Goal: Task Accomplishment & Management: Complete application form

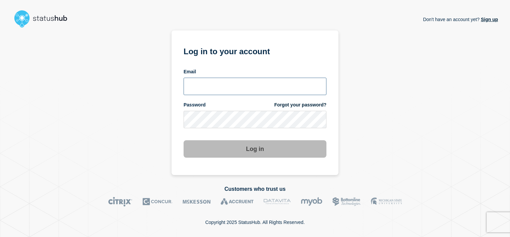
type input "alan.capistrano@kocho.co.uk"
click at [243, 145] on button "Log in" at bounding box center [255, 148] width 143 height 17
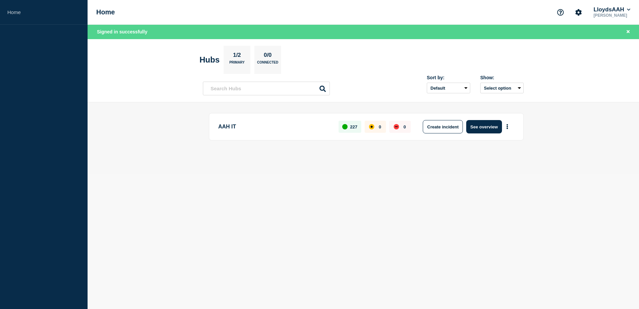
click at [358, 201] on body "Home Home LloydsAAH [PERSON_NAME] Signed in successfully Hubs 1/2 Primary 0/0 C…" at bounding box center [319, 154] width 639 height 309
click at [510, 11] on button "LloydsAAH" at bounding box center [611, 9] width 39 height 7
click at [510, 159] on main "AAH IT 227 0 0 Create incident See overview" at bounding box center [363, 137] width 551 height 71
click at [476, 128] on button "See overview" at bounding box center [483, 126] width 35 height 13
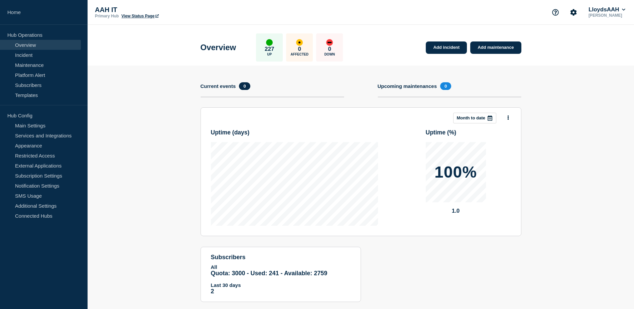
click at [156, 124] on section "Add incident Add maintenance Current events 0 Upcoming maintenances 0 This mont…" at bounding box center [361, 188] width 546 height 246
click at [510, 8] on button "LloydsAAH" at bounding box center [606, 9] width 39 height 7
click at [510, 144] on section "Add incident Add maintenance Current events 0 Upcoming maintenances 0 This mont…" at bounding box center [361, 188] width 546 height 246
click at [510, 102] on section "Add incident Add maintenance Current events 0 Upcoming maintenances 0 This mont…" at bounding box center [361, 188] width 546 height 246
click at [510, 82] on section "Add incident Add maintenance Current events 0 Upcoming maintenances 0 This mont…" at bounding box center [361, 188] width 546 height 246
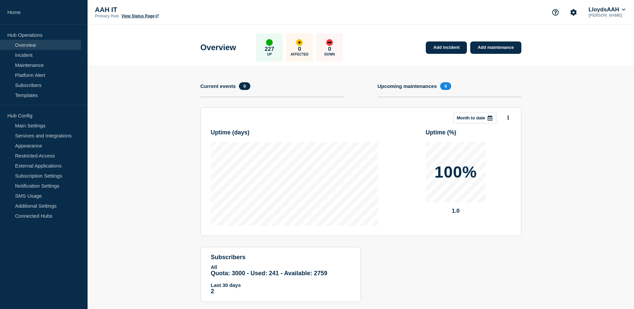
click at [510, 70] on section "Add incident Add maintenance Current events 0 Upcoming maintenances 0 This mont…" at bounding box center [361, 188] width 546 height 246
click at [510, 69] on section "Add incident Add maintenance Current events 0 Upcoming maintenances 0 This mont…" at bounding box center [361, 188] width 546 height 246
click at [510, 66] on section "Add incident Add maintenance Current events 0 Upcoming maintenances 0 This mont…" at bounding box center [361, 188] width 546 height 246
click at [510, 90] on section "Add incident Add maintenance Current events 0 Upcoming maintenances 0 This mont…" at bounding box center [361, 188] width 546 height 246
click at [510, 132] on section "Add incident Add maintenance Current events 0 Upcoming maintenances 0 This mont…" at bounding box center [361, 188] width 546 height 246
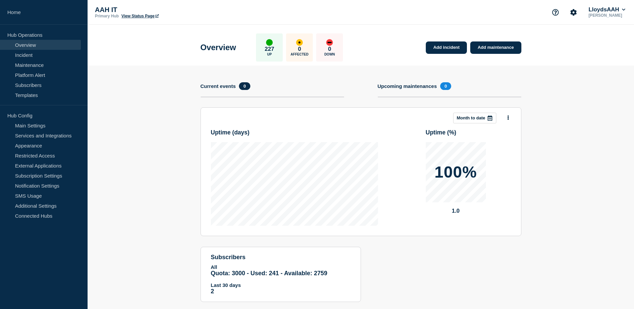
click at [146, 93] on section "Add incident Add maintenance Current events 0 Upcoming maintenances 0 This mont…" at bounding box center [361, 188] width 546 height 246
click at [437, 46] on link "Add incident" at bounding box center [446, 47] width 41 height 12
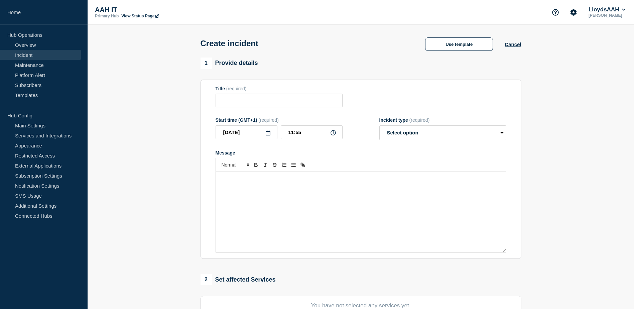
click at [510, 86] on section "1 Provide details Title (required) Start time (GMT+1) (required) [DATE] 11:55 I…" at bounding box center [361, 248] width 546 height 383
click at [402, 130] on select "Select option Investigating Identified Monitoring" at bounding box center [442, 132] width 127 height 15
drag, startPoint x: 535, startPoint y: 101, endPoint x: 483, endPoint y: 109, distance: 52.5
click at [510, 101] on section "1 Provide details Title (required) Start time (GMT+1) (required) [DATE] 11:55 I…" at bounding box center [361, 248] width 546 height 383
click at [299, 103] on input "Title" at bounding box center [278, 101] width 127 height 14
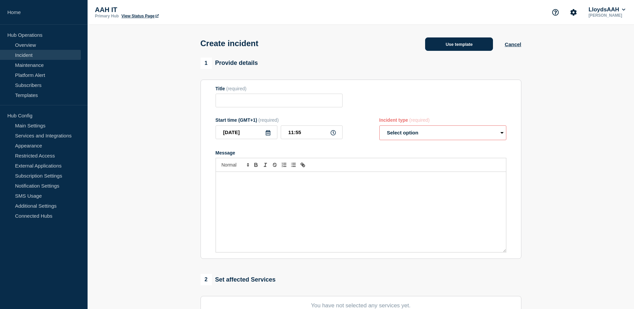
click at [462, 43] on button "Use template" at bounding box center [459, 43] width 68 height 13
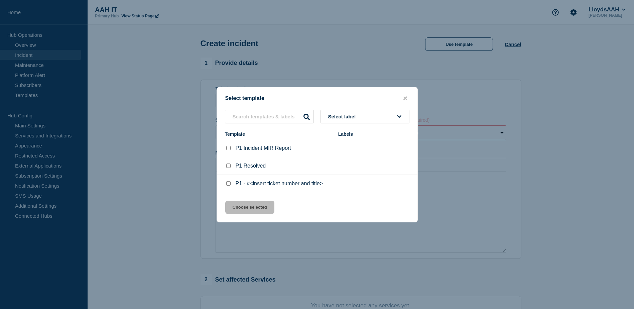
click at [231, 184] on div at bounding box center [228, 183] width 7 height 7
click at [229, 185] on input "P1 - #<insert ticket number and title> checkbox" at bounding box center [228, 183] width 4 height 4
checkbox input "true"
click at [253, 208] on button "Choose selected" at bounding box center [249, 206] width 49 height 13
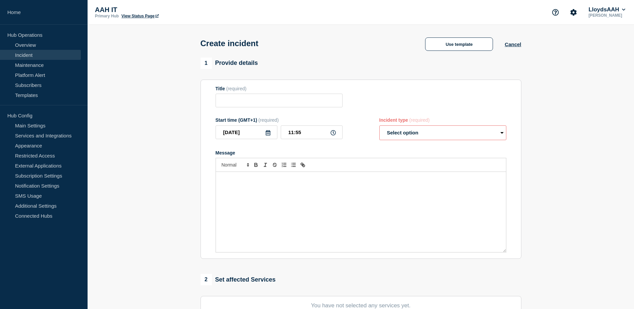
type input "P1 - #<insert ticket number and title>"
select select "investigating"
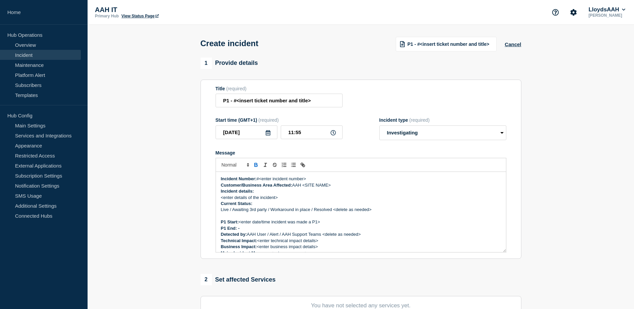
click at [510, 84] on section "1 Provide details Title (required) P1 - #<insert ticket number and title> Start…" at bounding box center [361, 248] width 546 height 383
drag, startPoint x: 279, startPoint y: 101, endPoint x: 289, endPoint y: 98, distance: 10.7
click at [279, 100] on input "P1 - #<insert ticket number and title>" at bounding box center [278, 101] width 127 height 14
paste input "Service Ticket #1470048 - Scanners disconnected at [GEOGRAPHIC_DATA] branch"
drag, startPoint x: 287, startPoint y: 103, endPoint x: 193, endPoint y: 103, distance: 93.9
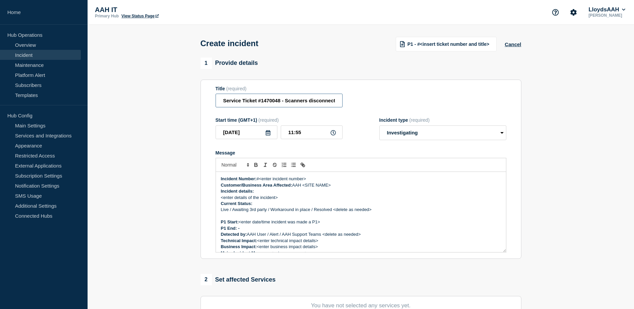
click at [193, 103] on section "1 Provide details Title (required) Service Ticket #1470048 - Scanners disconnec…" at bounding box center [361, 248] width 546 height 383
click at [386, 91] on div "Title (required) Service Ticket #1470048 - Scanners disconnected at [GEOGRAPHIC…" at bounding box center [360, 97] width 291 height 22
click at [279, 101] on input "Service Ticket #1470048 - Scanners disconnected at [GEOGRAPHIC_DATA] branch" at bounding box center [278, 101] width 127 height 14
click at [259, 104] on input "Service Ticket #1470048 - Scanners disconnected at [GEOGRAPHIC_DATA] branch" at bounding box center [278, 101] width 127 height 14
click at [287, 102] on input "Service Ticket #1470048 - Scanners disconnected at [GEOGRAPHIC_DATA] branch" at bounding box center [278, 101] width 127 height 14
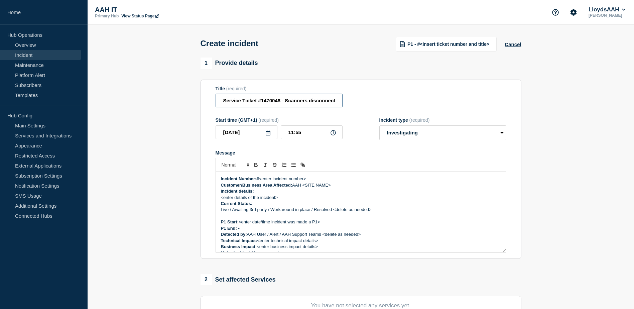
click at [285, 101] on input "Service Ticket #1470048 - Scanners disconnected at [GEOGRAPHIC_DATA] branch" at bounding box center [278, 101] width 127 height 14
type input "Service Ticket #1470048 - P1 - Scanners disconnected at [GEOGRAPHIC_DATA] branch"
click at [414, 92] on div "Title (required) Service Ticket #1470048 - P1 - Scanners disconnected at [GEOGR…" at bounding box center [360, 97] width 291 height 22
click at [411, 130] on select "Select option Investigating Identified Monitoring" at bounding box center [442, 132] width 127 height 15
drag, startPoint x: 509, startPoint y: 82, endPoint x: 502, endPoint y: 87, distance: 9.0
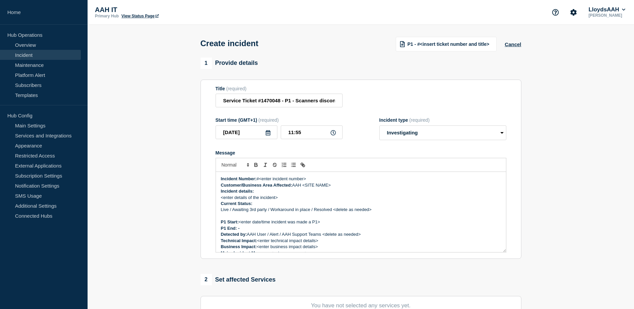
click at [509, 81] on section "Title (required) Service Ticket #1470048 - P1 - Scanners disconnected at [GEOGR…" at bounding box center [360, 169] width 321 height 179
click at [271, 101] on input "Service Ticket #1470048 - P1 - Scanners disconnected at [GEOGRAPHIC_DATA] branch" at bounding box center [278, 101] width 127 height 14
drag, startPoint x: 308, startPoint y: 179, endPoint x: 259, endPoint y: 180, distance: 49.1
click at [259, 180] on p "Incident Number: #<enter incident number>" at bounding box center [361, 179] width 280 height 6
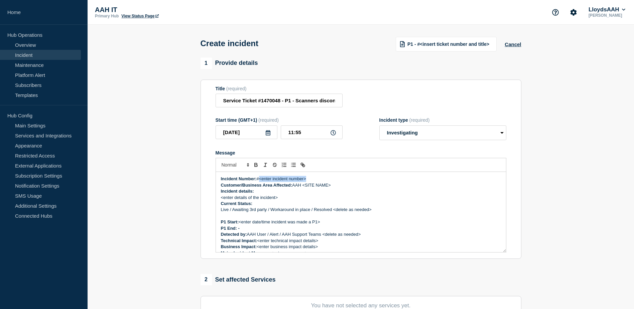
paste div "Message"
drag, startPoint x: 331, startPoint y: 185, endPoint x: 304, endPoint y: 188, distance: 27.3
click at [304, 188] on p "Customer/Business Area Affected: AAH <SITE NAME>" at bounding box center [361, 185] width 280 height 6
click at [309, 188] on p "Customer/Business Area Affected: AAH Leeds" at bounding box center [361, 185] width 280 height 6
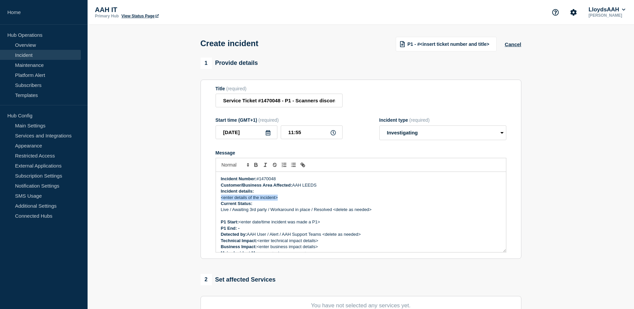
drag, startPoint x: 282, startPoint y: 200, endPoint x: 221, endPoint y: 199, distance: 60.8
click at [221, 199] on p "<enter details of the incident>" at bounding box center [361, 197] width 280 height 6
click at [259, 216] on p "Message" at bounding box center [361, 216] width 280 height 6
drag, startPoint x: 261, startPoint y: 201, endPoint x: 218, endPoint y: 201, distance: 42.1
click at [218, 201] on div "Incident Number: #1470048 Customer/Business Area Affected: AAH LEEDS Incident d…" at bounding box center [361, 212] width 290 height 80
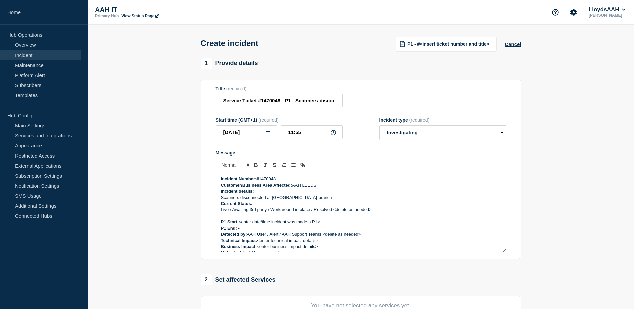
click at [264, 205] on p "Current Status:" at bounding box center [361, 203] width 280 height 6
drag, startPoint x: 381, startPoint y: 210, endPoint x: 231, endPoint y: 206, distance: 150.7
click at [228, 210] on p "Live / Awaiting 3rd party / Workaround in place / Resolved <delete as needed>" at bounding box center [361, 209] width 280 height 6
click at [347, 208] on p "Live" at bounding box center [361, 209] width 280 height 6
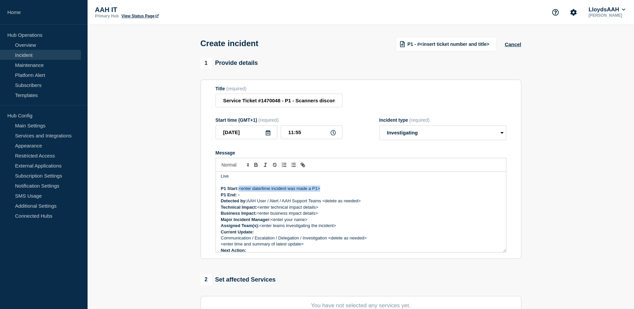
drag, startPoint x: 325, startPoint y: 188, endPoint x: 240, endPoint y: 192, distance: 85.3
click at [240, 191] on p "P1 Start: <enter date/time incident was made a P1>" at bounding box center [361, 188] width 280 height 6
click at [240, 187] on div "Incident Number: #1470048 Customer/Business Area Affected: AAH LEEDS Incident d…" at bounding box center [361, 212] width 290 height 80
click at [252, 200] on p "Detected by: AAH User / Alert / AAH Support Teams <delete as needed>" at bounding box center [361, 201] width 280 height 6
drag, startPoint x: 326, startPoint y: 189, endPoint x: 240, endPoint y: 191, distance: 86.5
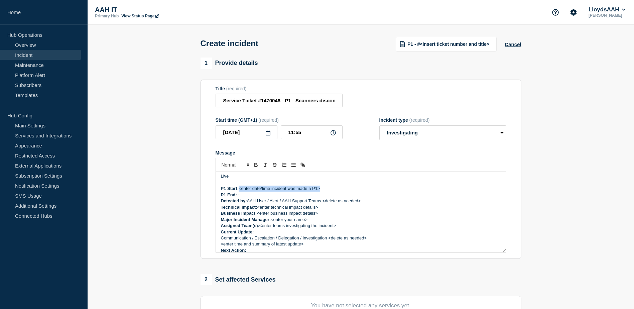
click at [240, 191] on p "P1 Start: <enter date/time incident was made a P1>" at bounding box center [361, 188] width 280 height 6
drag, startPoint x: 271, startPoint y: 191, endPoint x: 240, endPoint y: 189, distance: 30.9
click at [240, 189] on strong "P1 Start: [DATE] 12:45" at bounding box center [244, 188] width 46 height 5
click at [322, 189] on p "P1 Start: [DATE] 12:45" at bounding box center [361, 188] width 280 height 6
drag, startPoint x: 365, startPoint y: 201, endPoint x: 268, endPoint y: 202, distance: 97.9
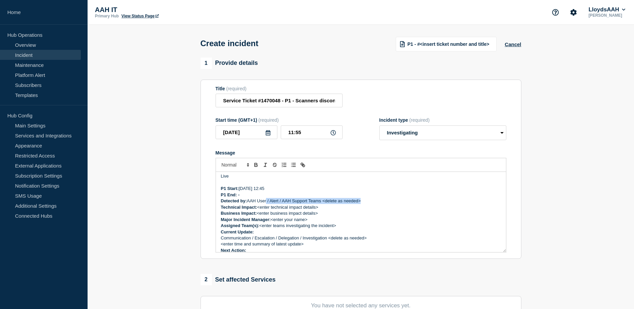
click at [268, 202] on p "Detected by: AAH User / Alert / AAH Support Teams <delete as needed>" at bounding box center [361, 201] width 280 height 6
click at [486, 196] on p "P1 End: -" at bounding box center [361, 195] width 280 height 6
click at [292, 205] on p "Technical Impact: <enter technical impact details>" at bounding box center [361, 207] width 280 height 6
click at [288, 201] on p "Detected by: AAH User" at bounding box center [361, 201] width 280 height 6
click at [277, 202] on p "Detected by: AAH User" at bounding box center [361, 201] width 280 height 6
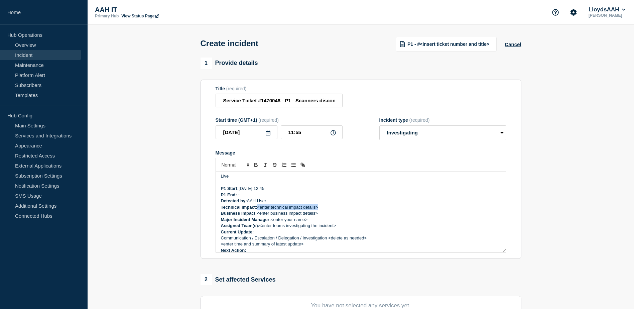
drag, startPoint x: 324, startPoint y: 206, endPoint x: 259, endPoint y: 206, distance: 64.5
click at [259, 206] on p "Technical Impact: <enter technical impact details>" at bounding box center [361, 207] width 280 height 6
click at [339, 204] on p "Detected by: AAH User" at bounding box center [361, 201] width 280 height 6
drag, startPoint x: 323, startPoint y: 209, endPoint x: 259, endPoint y: 210, distance: 63.8
click at [259, 210] on p "Technical Impact: <enter technical impact details>" at bounding box center [361, 207] width 280 height 6
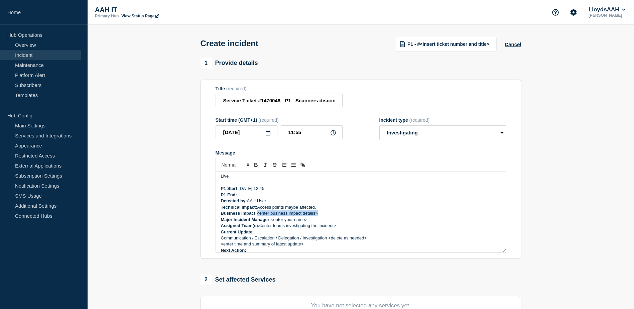
drag, startPoint x: 322, startPoint y: 215, endPoint x: 258, endPoint y: 213, distance: 64.2
click at [258, 213] on p "Business Impact: <enter business impact details>" at bounding box center [361, 213] width 280 height 6
drag, startPoint x: 309, startPoint y: 220, endPoint x: 271, endPoint y: 221, distance: 37.4
click at [271, 221] on p "Major Incident Manager: <enter your name>" at bounding box center [361, 219] width 280 height 6
click at [313, 228] on p "Assigned Team(s): <enter teams investigating the incident>" at bounding box center [361, 226] width 280 height 6
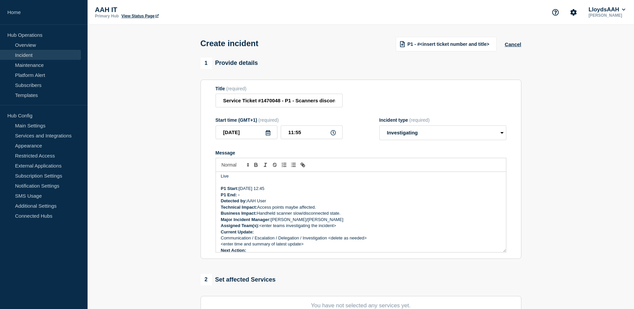
drag, startPoint x: 322, startPoint y: 224, endPoint x: 261, endPoint y: 229, distance: 61.3
click at [261, 229] on p "Assigned Team(s): <enter teams investigating the incident>" at bounding box center [361, 226] width 280 height 6
drag, startPoint x: 307, startPoint y: 244, endPoint x: 221, endPoint y: 238, distance: 86.7
click at [221, 236] on div "Incident Number: #1470048 Customer/Business Area Affected: AAH LEEDS Incident d…" at bounding box center [361, 212] width 290 height 80
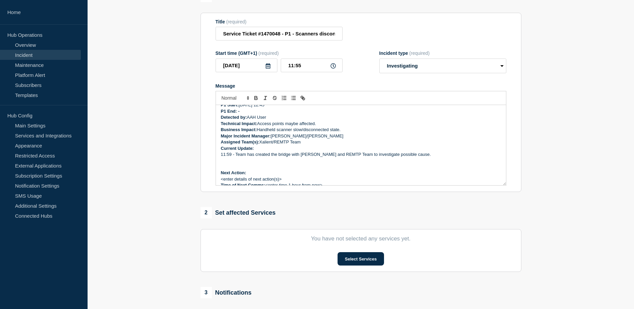
scroll to position [57, 0]
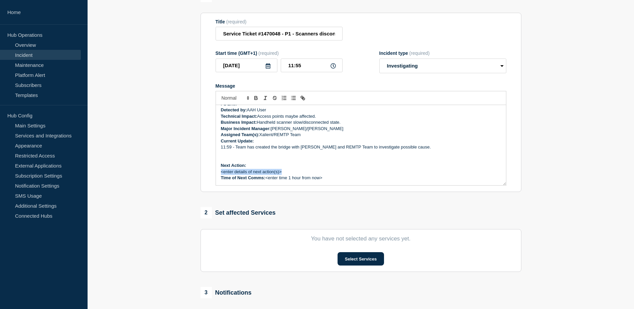
drag, startPoint x: 286, startPoint y: 171, endPoint x: 218, endPoint y: 175, distance: 67.2
click at [218, 175] on div "Incident Number: #1470048 Customer/Business Area Affected: AAH LEEDS Incident d…" at bounding box center [361, 145] width 290 height 80
drag, startPoint x: 235, startPoint y: 173, endPoint x: 220, endPoint y: 172, distance: 15.8
click at [220, 172] on div "Incident Number: #1470048 Customer/Business Area Affected: AAH LEEDS Incident d…" at bounding box center [361, 145] width 290 height 80
drag, startPoint x: 326, startPoint y: 180, endPoint x: 266, endPoint y: 179, distance: 59.8
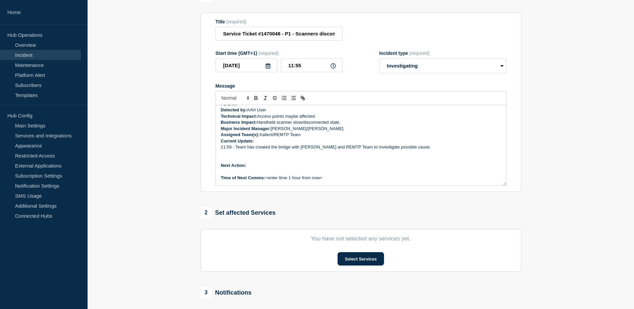
click at [266, 179] on p "Time of Next Comms: <enter time 1 hour from now>" at bounding box center [361, 178] width 280 height 6
click at [242, 173] on p "Message" at bounding box center [361, 172] width 280 height 6
click at [375, 161] on p "Message" at bounding box center [361, 159] width 280 height 6
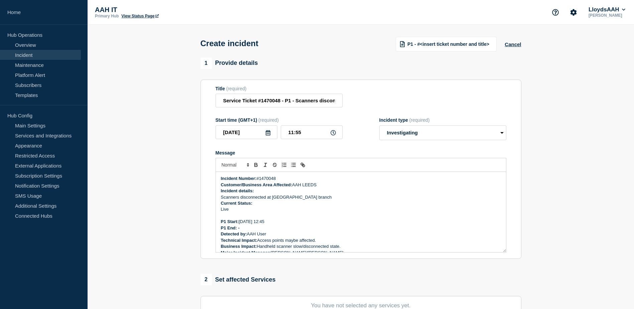
scroll to position [0, 0]
click at [270, 211] on p "Live" at bounding box center [361, 209] width 280 height 6
drag, startPoint x: 275, startPoint y: 225, endPoint x: 240, endPoint y: 226, distance: 35.1
click at [240, 225] on p "P1 Start: [DATE] 12:45" at bounding box center [361, 222] width 280 height 6
click at [319, 210] on p "Live" at bounding box center [361, 209] width 280 height 6
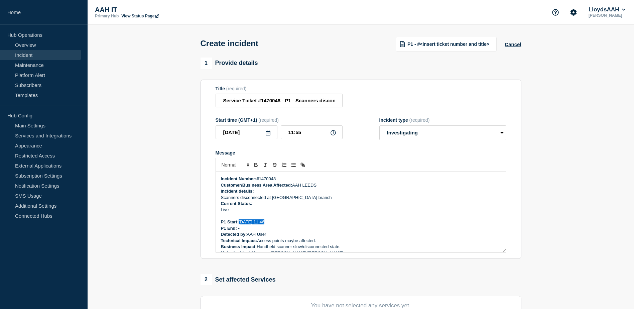
click at [299, 223] on p "P1 Start: [DATE] 11:46" at bounding box center [361, 222] width 280 height 6
click at [301, 221] on p "P1 Start: [DATE] 11:46" at bounding box center [361, 222] width 280 height 6
click at [277, 227] on p "P1 End: -" at bounding box center [361, 228] width 280 height 6
click at [313, 212] on p "Live" at bounding box center [361, 209] width 280 height 6
click at [286, 225] on p "P1 Start: [DATE] 11:46" at bounding box center [361, 222] width 280 height 6
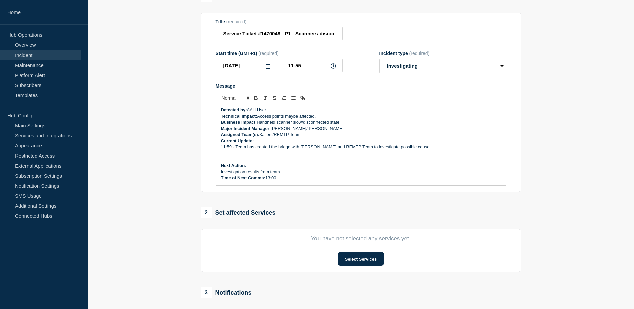
scroll to position [24, 0]
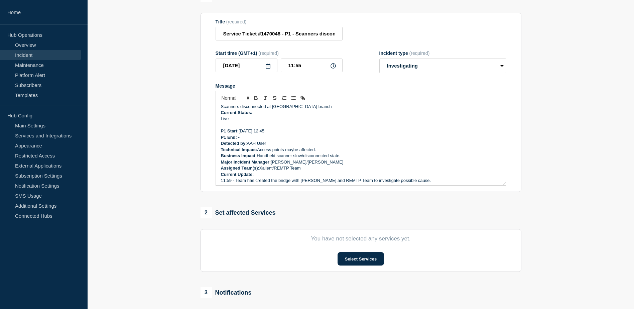
click at [271, 132] on p "P1 Start: [DATE] 12:45" at bounding box center [361, 131] width 280 height 6
click at [265, 132] on p "P1 Start: [DATE] 12:45" at bounding box center [361, 131] width 280 height 6
click at [316, 152] on p "Technical Impact: Access points maybe affected." at bounding box center [361, 150] width 280 height 6
click at [311, 130] on p "P1 Start: [DATE] 11:45" at bounding box center [361, 131] width 280 height 6
click at [317, 155] on p "Business Impact: Handheld scanner slow/disconnected state." at bounding box center [361, 156] width 280 height 6
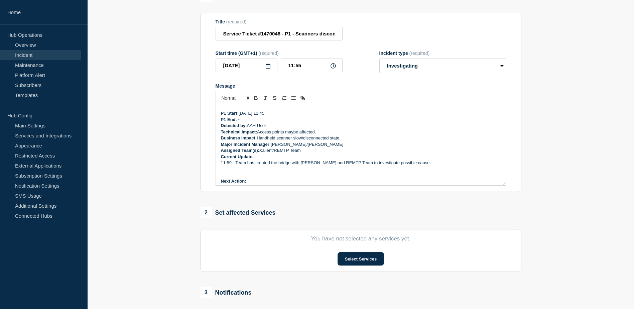
scroll to position [57, 0]
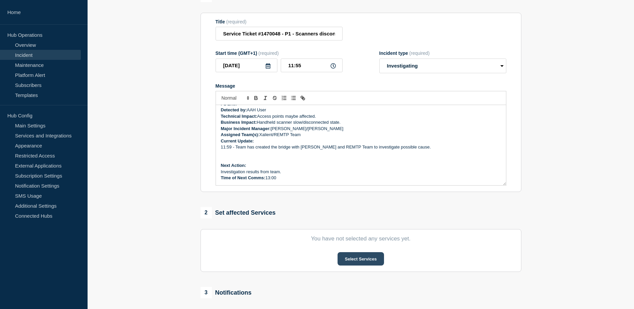
click at [371, 236] on button "Select Services" at bounding box center [360, 258] width 46 height 13
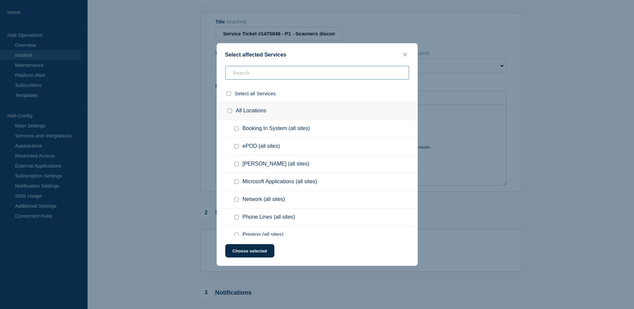
drag, startPoint x: 270, startPoint y: 77, endPoint x: 269, endPoint y: 73, distance: 3.9
click at [270, 76] on input "text" at bounding box center [317, 73] width 184 height 14
type input "sca"
checkbox input "true"
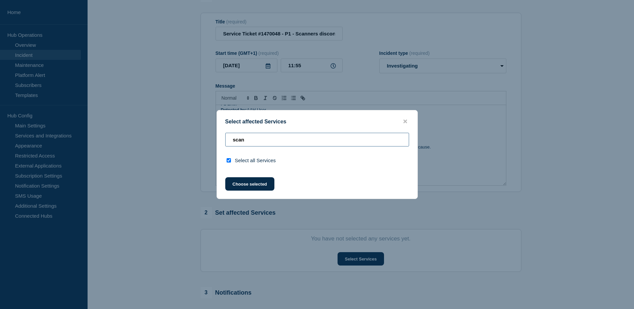
type input "scann"
checkbox input "false"
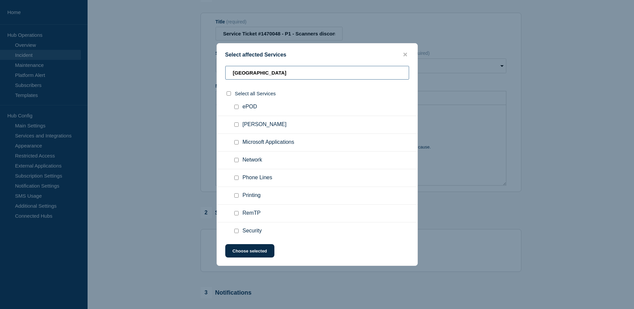
scroll to position [33, 0]
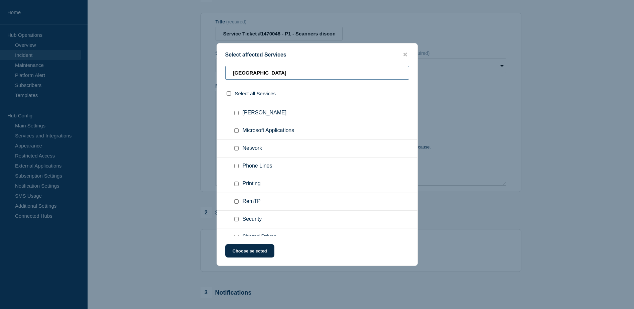
type input "[GEOGRAPHIC_DATA]"
click at [238, 115] on input "Knapp checkbox" at bounding box center [236, 113] width 4 height 4
click at [236, 114] on input "Knapp checkbox" at bounding box center [236, 113] width 4 height 4
checkbox input "false"
click at [237, 149] on input "Network checkbox" at bounding box center [236, 148] width 4 height 4
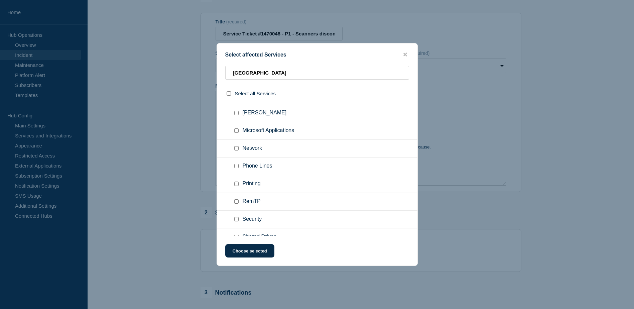
checkbox input "true"
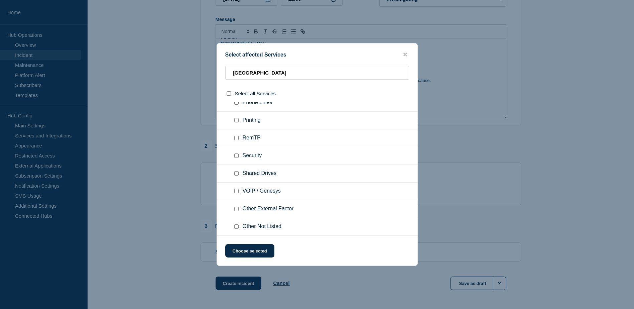
scroll to position [134, 0]
click at [261, 236] on button "Choose selected" at bounding box center [249, 250] width 49 height 13
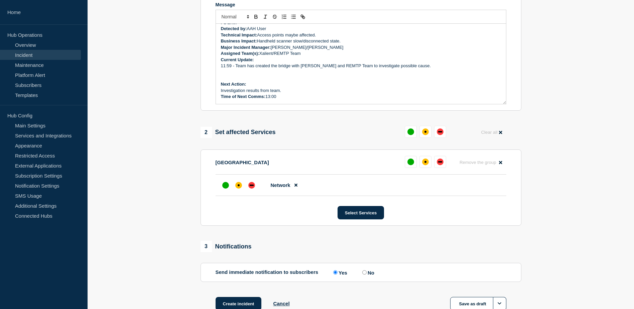
scroll to position [194, 0]
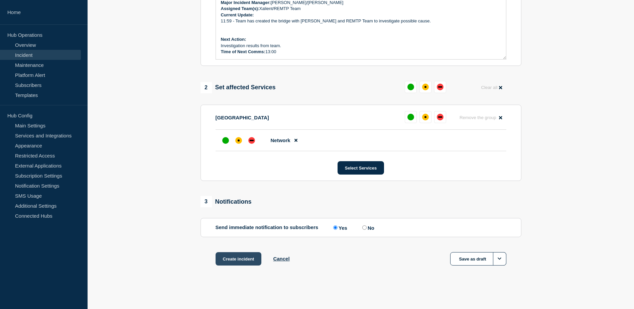
click at [236, 236] on button "Create incident" at bounding box center [238, 258] width 46 height 13
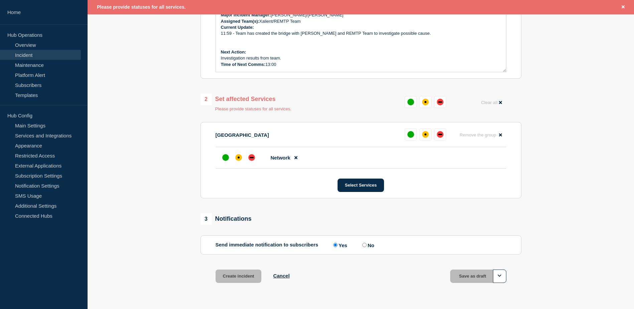
scroll to position [208, 0]
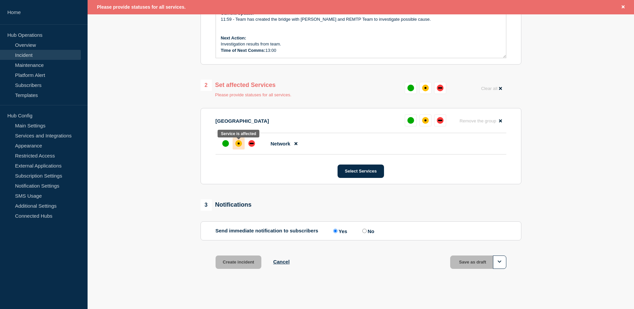
click at [236, 144] on div "affected" at bounding box center [238, 143] width 7 height 7
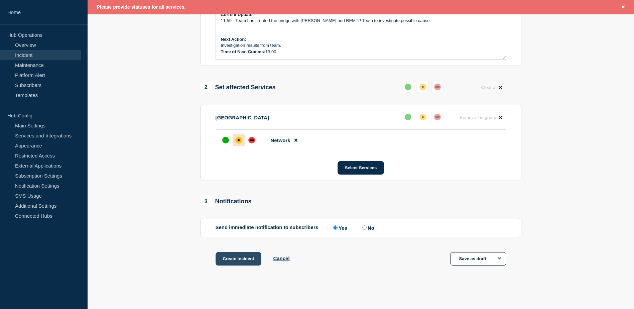
click at [236, 236] on button "Create incident" at bounding box center [238, 258] width 46 height 13
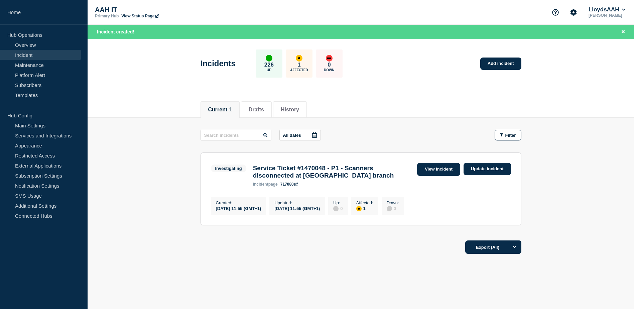
click at [432, 171] on link "View incident" at bounding box center [438, 169] width 43 height 13
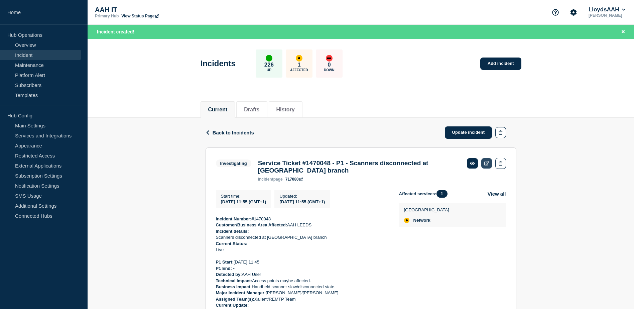
click at [486, 165] on icon at bounding box center [486, 163] width 5 height 4
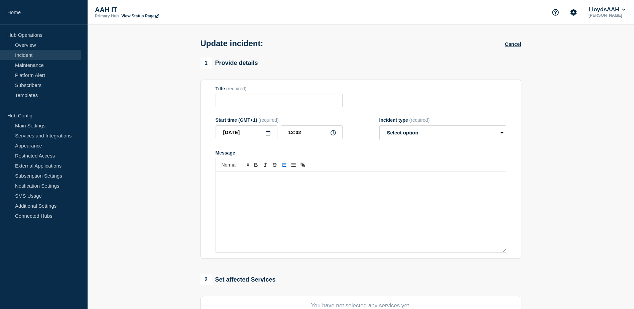
type input "Service Ticket #1470048 - P1 - Scanners disconnected at [GEOGRAPHIC_DATA] branch"
type input "11:55"
select select "investigating"
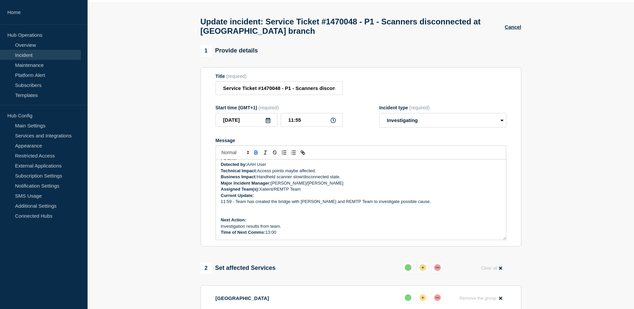
scroll to position [33, 0]
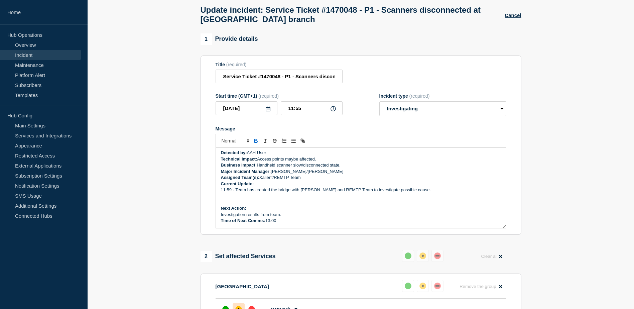
click at [260, 185] on p "Current Update:" at bounding box center [361, 184] width 280 height 6
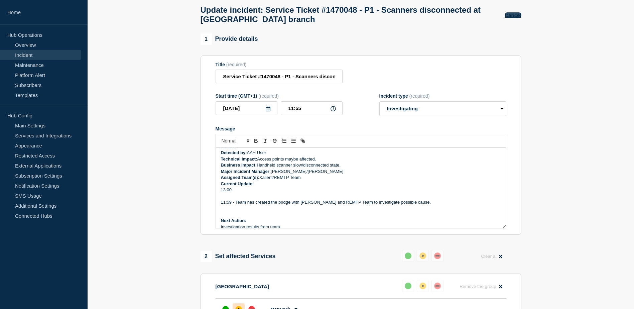
click at [510, 15] on button "Cancel" at bounding box center [512, 15] width 16 height 6
